Goal: Information Seeking & Learning: Learn about a topic

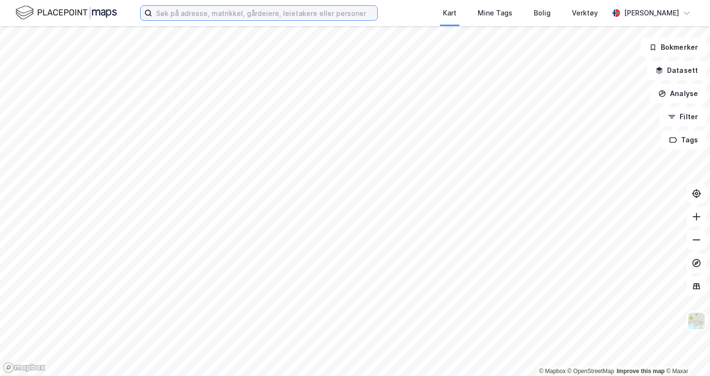
click at [191, 15] on input at bounding box center [264, 13] width 225 height 14
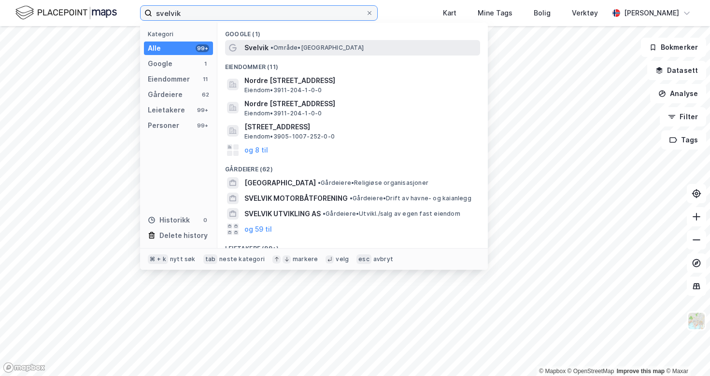
type input "svelvik"
click at [289, 44] on span "• Område • [GEOGRAPHIC_DATA]" at bounding box center [316, 48] width 93 height 8
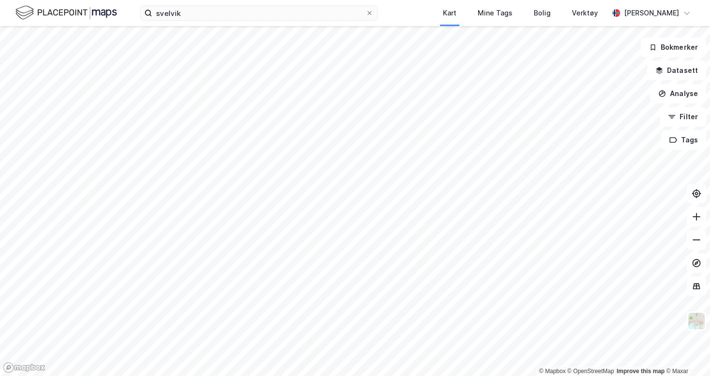
click at [325, 1] on div "svelvik Kart Mine Tags Bolig Verktøy [PERSON_NAME] © Mapbox © OpenStreetMap Imp…" at bounding box center [355, 188] width 710 height 376
click at [384, 0] on html "svelvik Kart Mine Tags Bolig Verktøy [PERSON_NAME] © Mapbox © OpenStreetMap Imp…" at bounding box center [355, 188] width 710 height 376
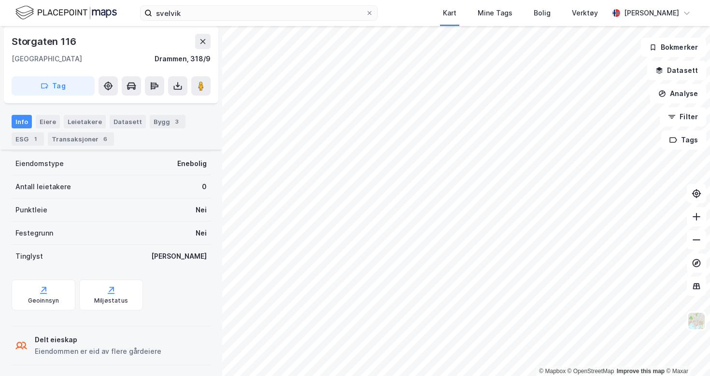
scroll to position [158, 0]
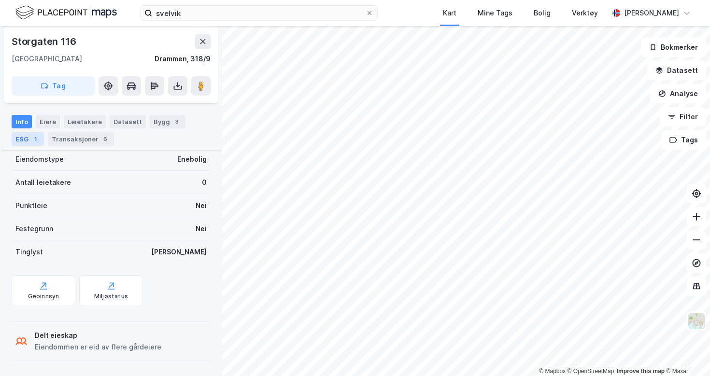
click at [32, 135] on div "1" at bounding box center [35, 139] width 10 height 10
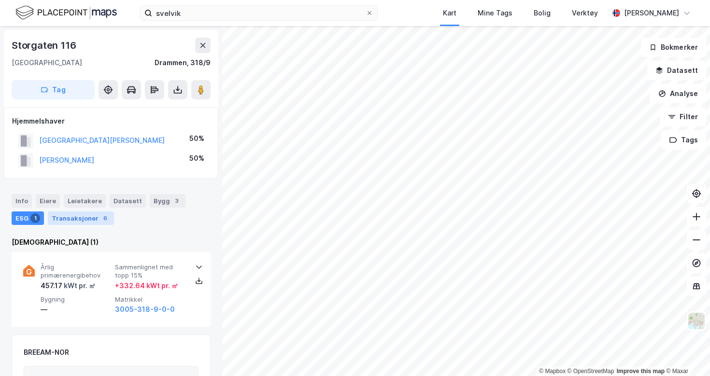
click at [93, 216] on div "Transaksjoner 6" at bounding box center [81, 219] width 66 height 14
